Goal: Navigation & Orientation: Find specific page/section

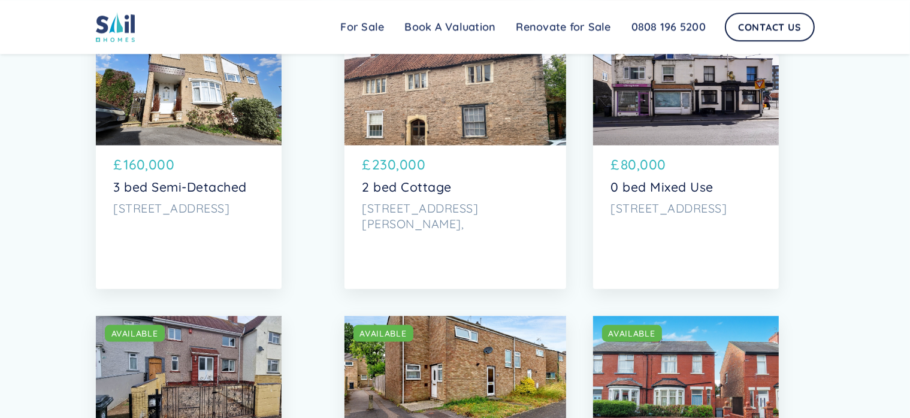
scroll to position [3363, 0]
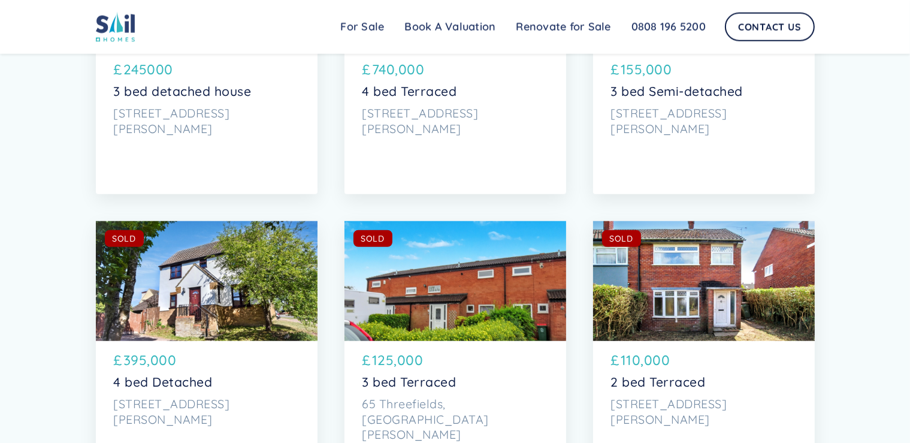
scroll to position [5690, 0]
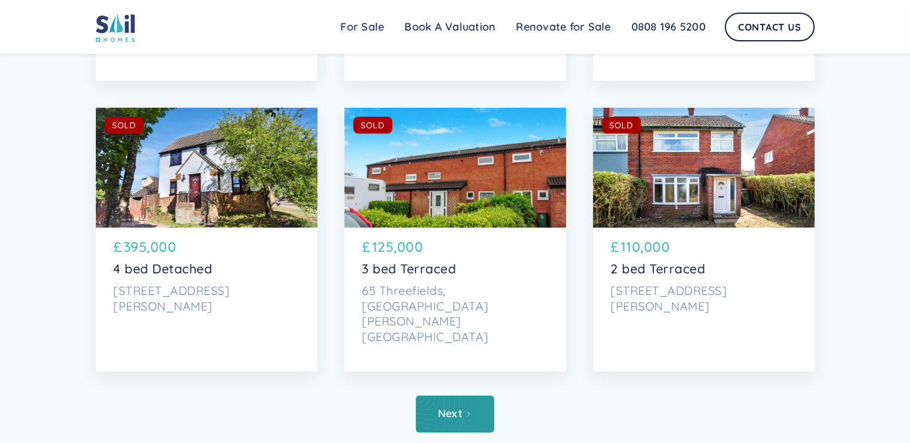
click at [452, 413] on div "Next" at bounding box center [450, 413] width 25 height 12
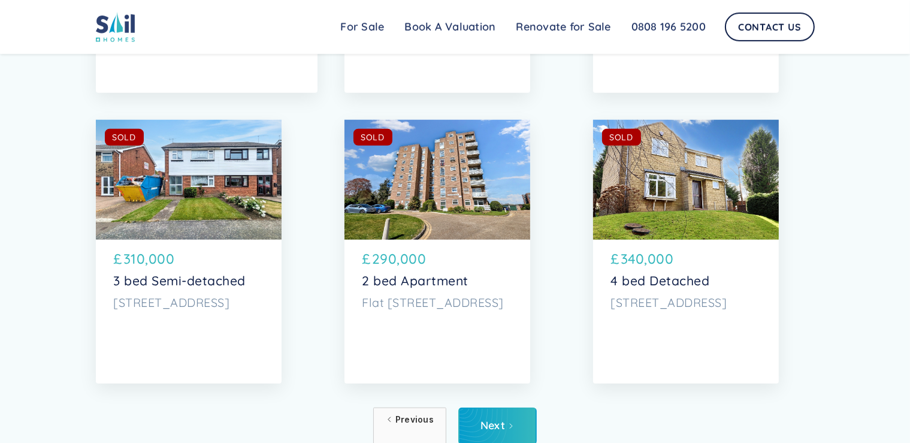
scroll to position [5816, 0]
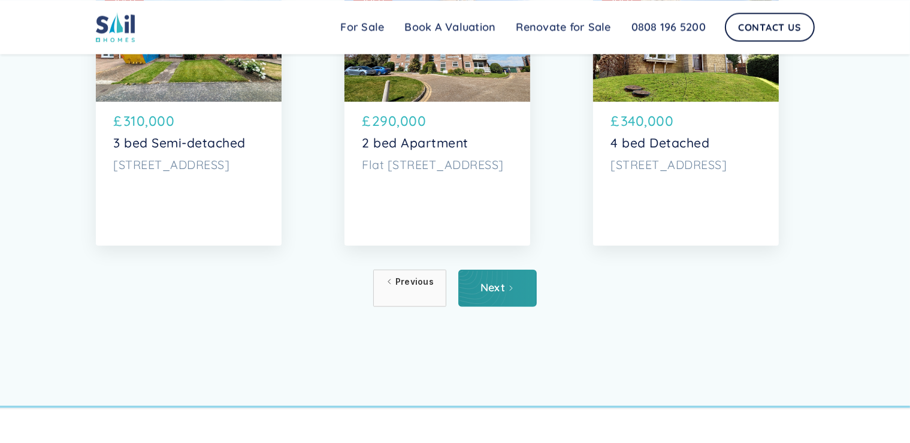
click at [499, 296] on link "Next" at bounding box center [497, 287] width 78 height 37
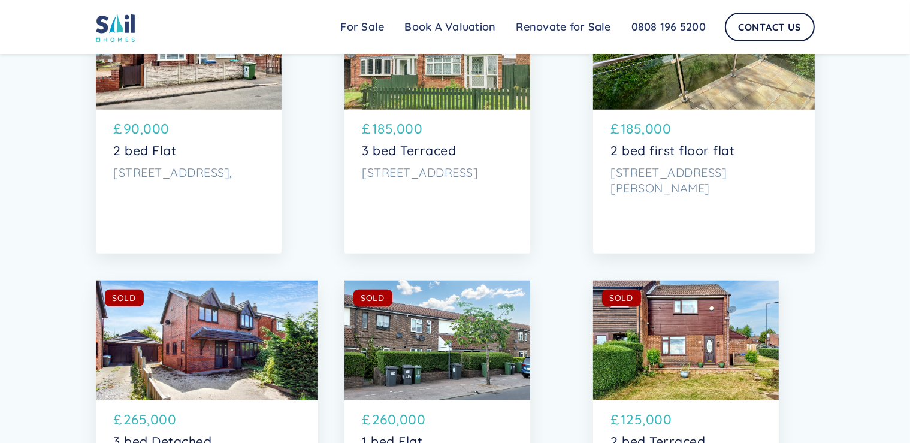
scroll to position [5692, 0]
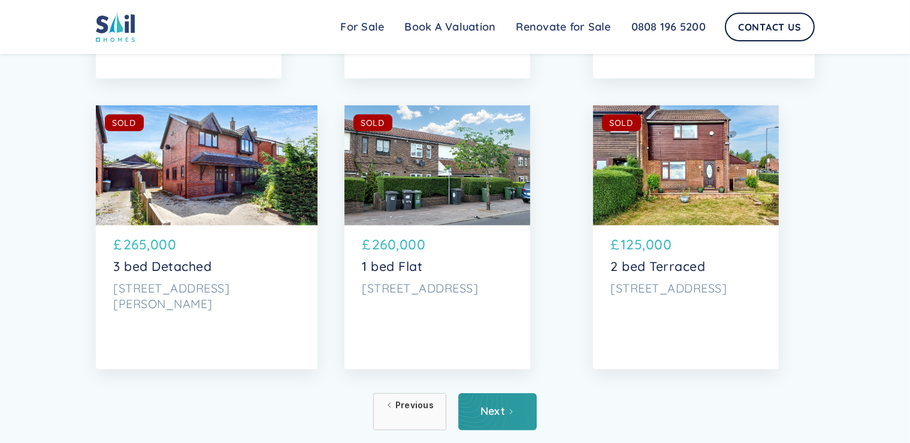
click at [491, 416] on div "Next" at bounding box center [492, 411] width 25 height 12
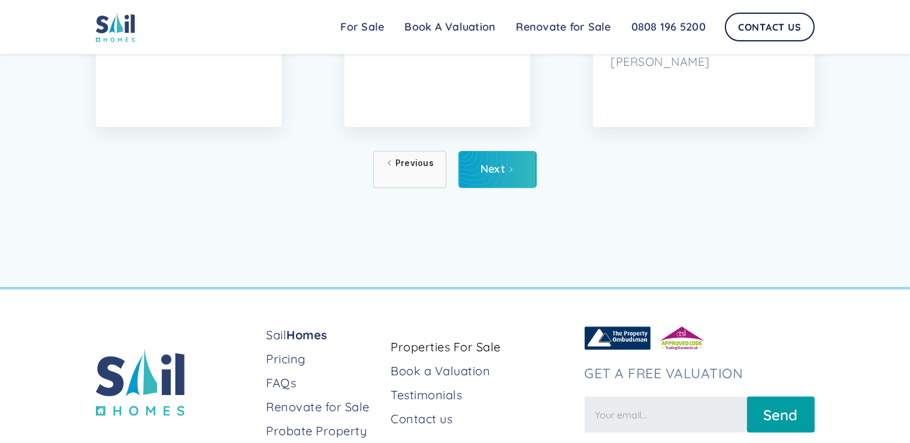
scroll to position [5945, 0]
